Goal: Task Accomplishment & Management: Manage account settings

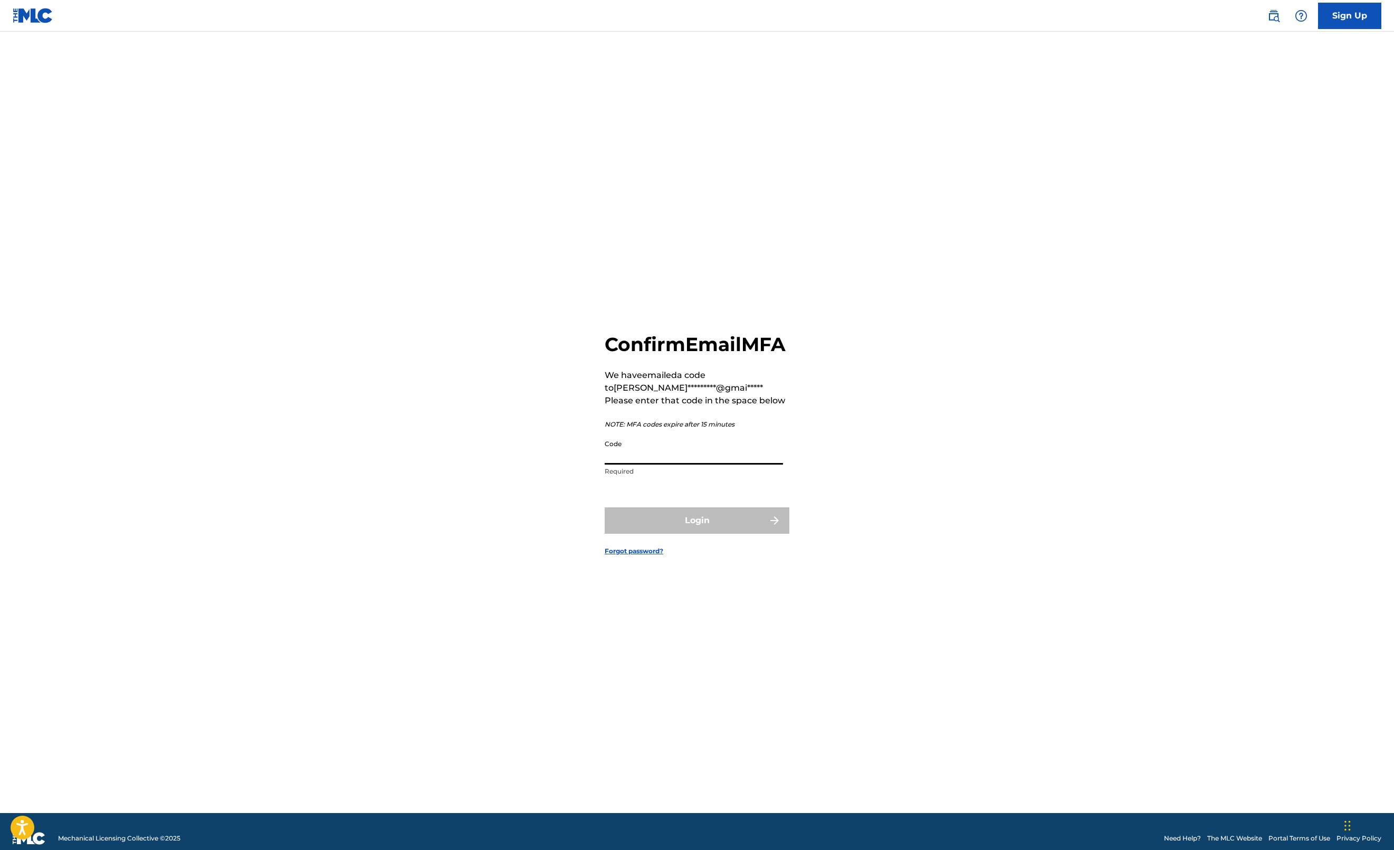
click at [605, 450] on input "Code" at bounding box center [694, 449] width 178 height 30
paste input "060644"
type input "060644"
click at [622, 534] on button "Login" at bounding box center [697, 520] width 185 height 26
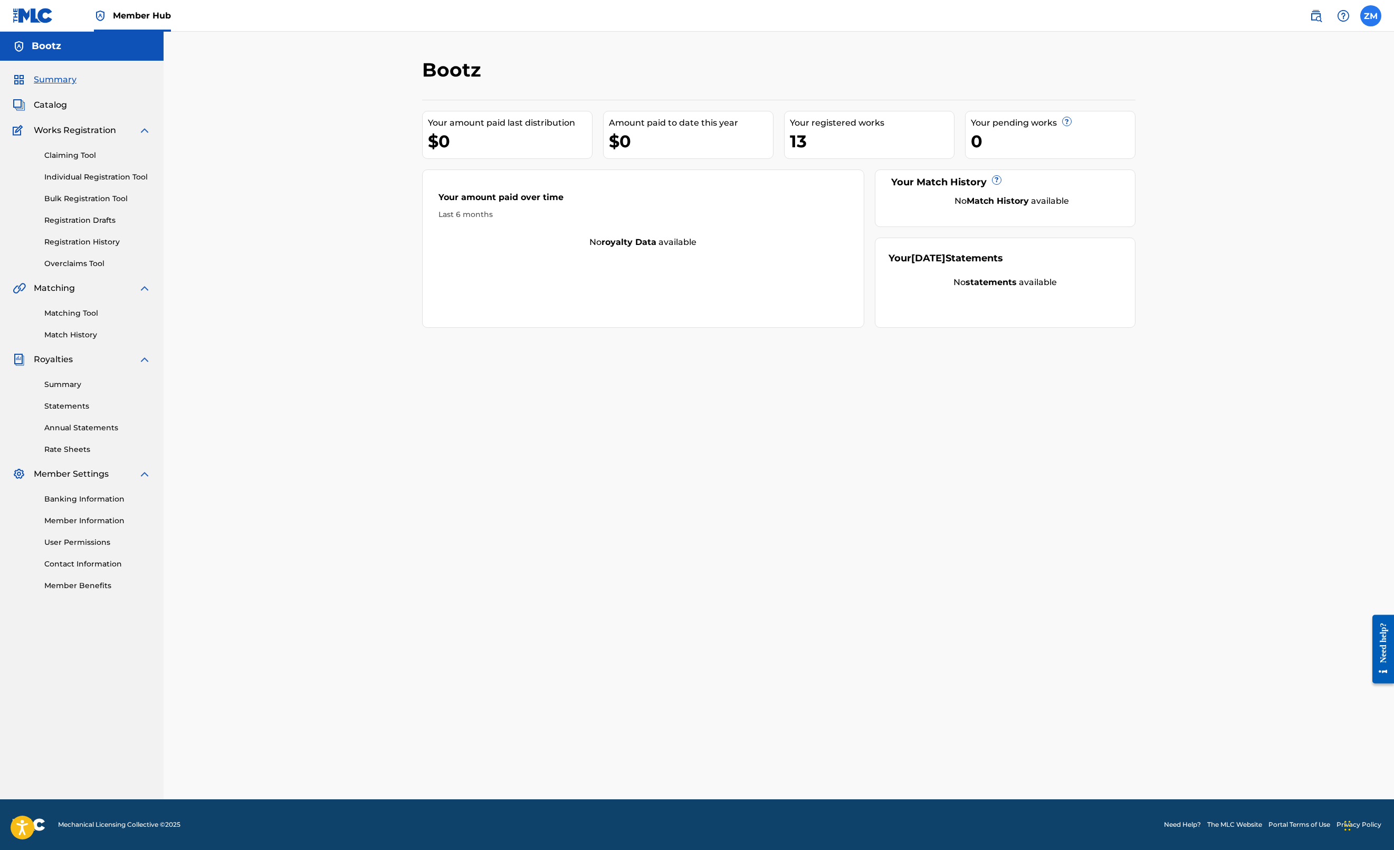
click at [1366, 26] on label at bounding box center [1371, 15] width 21 height 21
click at [1371, 16] on input "ZM [PERSON_NAME] [EMAIL_ADDRESS][DOMAIN_NAME] Notification Preferences Profile …" at bounding box center [1371, 16] width 0 height 0
click at [1257, 154] on p "Log out" at bounding box center [1269, 150] width 25 height 10
click at [1371, 16] on input "ZM [PERSON_NAME] [EMAIL_ADDRESS][DOMAIN_NAME] Notification Preferences Profile …" at bounding box center [1371, 16] width 0 height 0
